Goal: Transaction & Acquisition: Purchase product/service

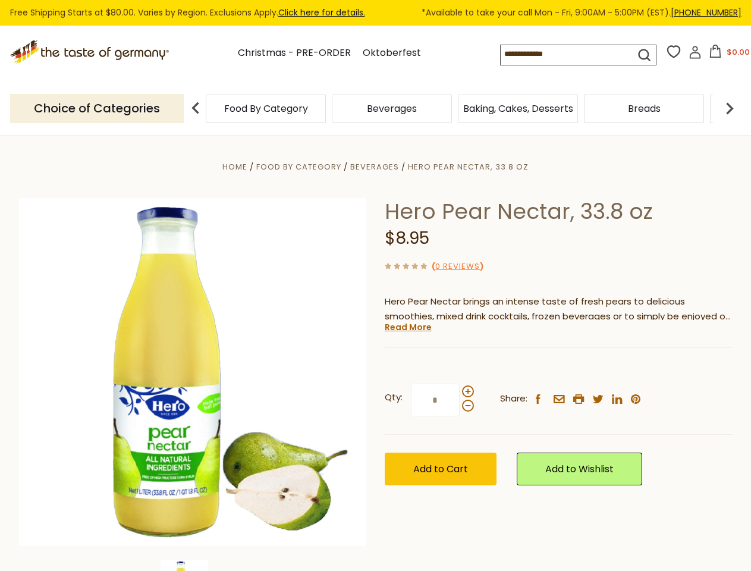
click at [375, 285] on div "Home Food By Category [GEOGRAPHIC_DATA] Hero Pear Nectar, 33.8 oz Hero Pear Nec…" at bounding box center [375, 388] width 731 height 458
click at [727, 55] on button "$0.00" at bounding box center [729, 54] width 51 height 18
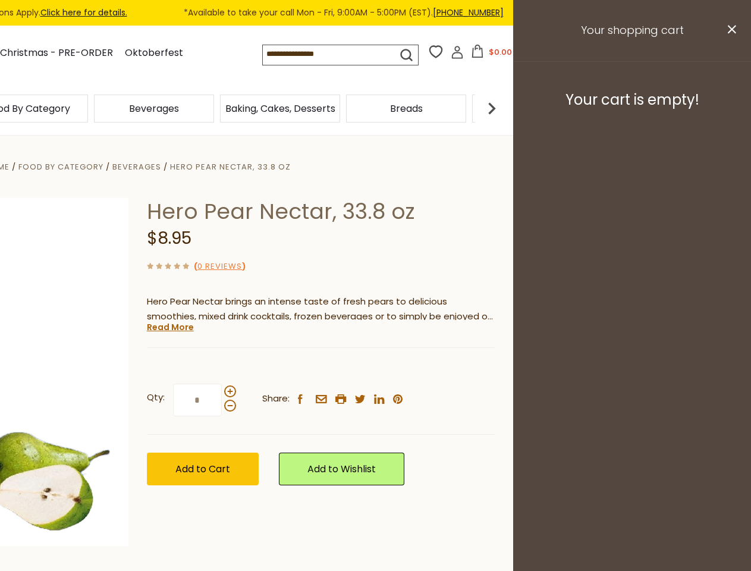
click at [217, 108] on div "Beverages" at bounding box center [154, 109] width 126 height 28
click at [88, 108] on div "Beverages" at bounding box center [28, 109] width 120 height 28
click at [730, 108] on h3 "Your cart is empty!" at bounding box center [632, 100] width 208 height 18
click at [375, 353] on div "Hero Pear Nectar, 33.8 oz $8.95 ( 0 Reviews ) Hero Pear Nectar brings an intens…" at bounding box center [321, 355] width 348 height 314
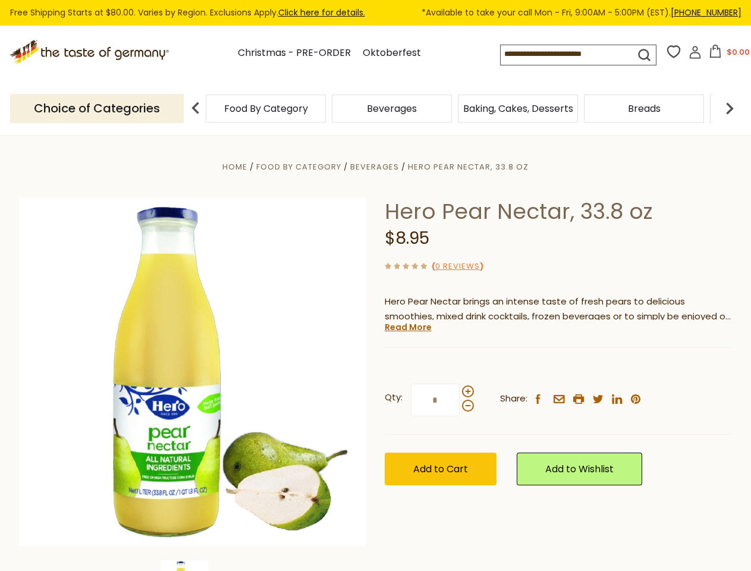
click at [193, 565] on div "Home Food By Category [GEOGRAPHIC_DATA] Hero Pear Nectar, 33.8 oz Hero Pear Nec…" at bounding box center [375, 388] width 731 height 458
click at [407, 327] on link "Read More" at bounding box center [408, 327] width 47 height 12
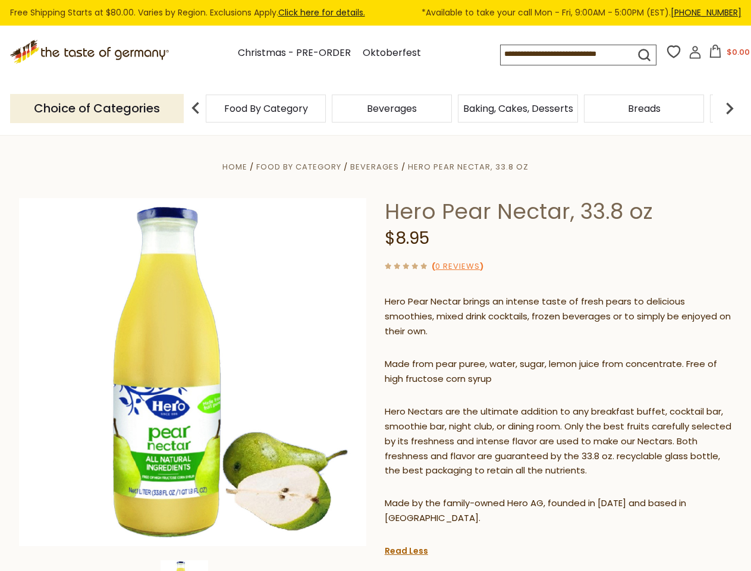
click at [467, 404] on p "Hero Nectars are the ultimate addition to any breakfast buffet, cocktail bar, s…" at bounding box center [559, 441] width 348 height 74
